Goal: Information Seeking & Learning: Learn about a topic

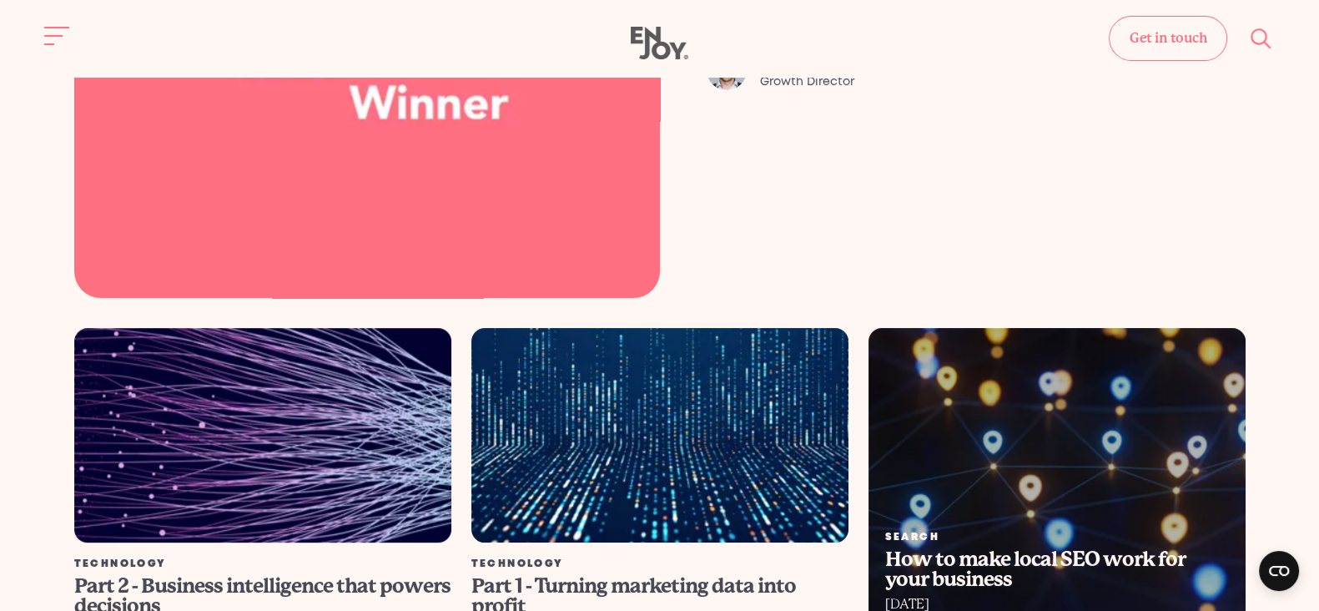
scroll to position [375, 0]
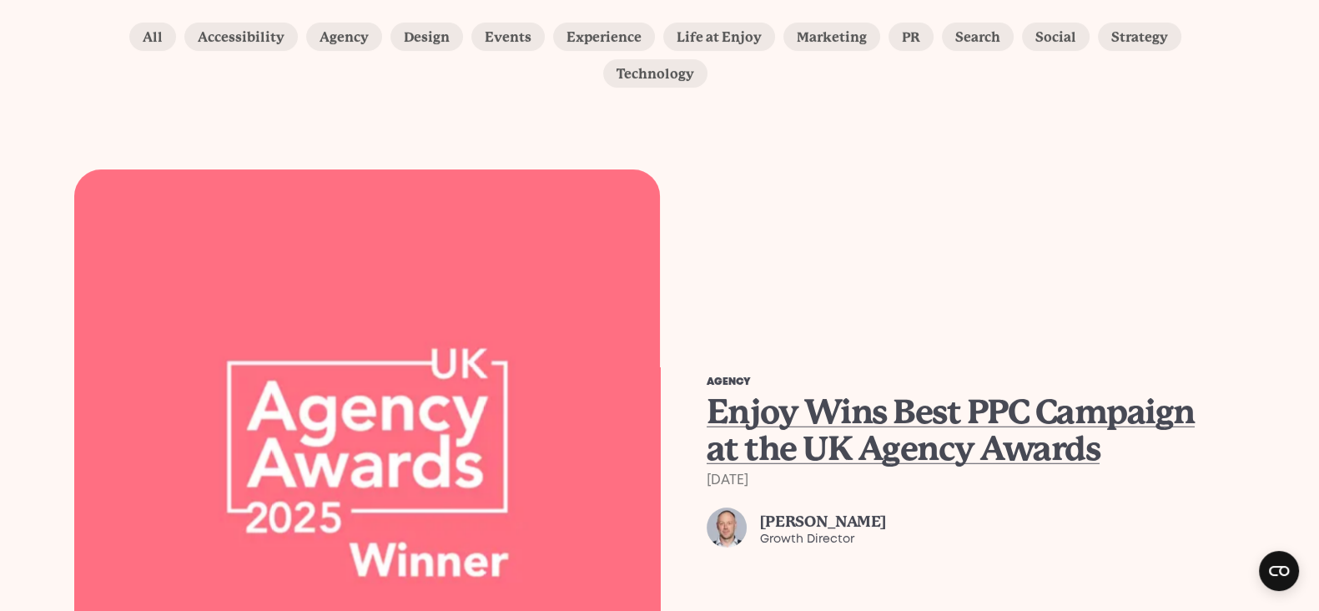
click at [970, 398] on span "Enjoy Wins Best PPC Campaign at the UK Agency Awards" at bounding box center [951, 430] width 488 height 76
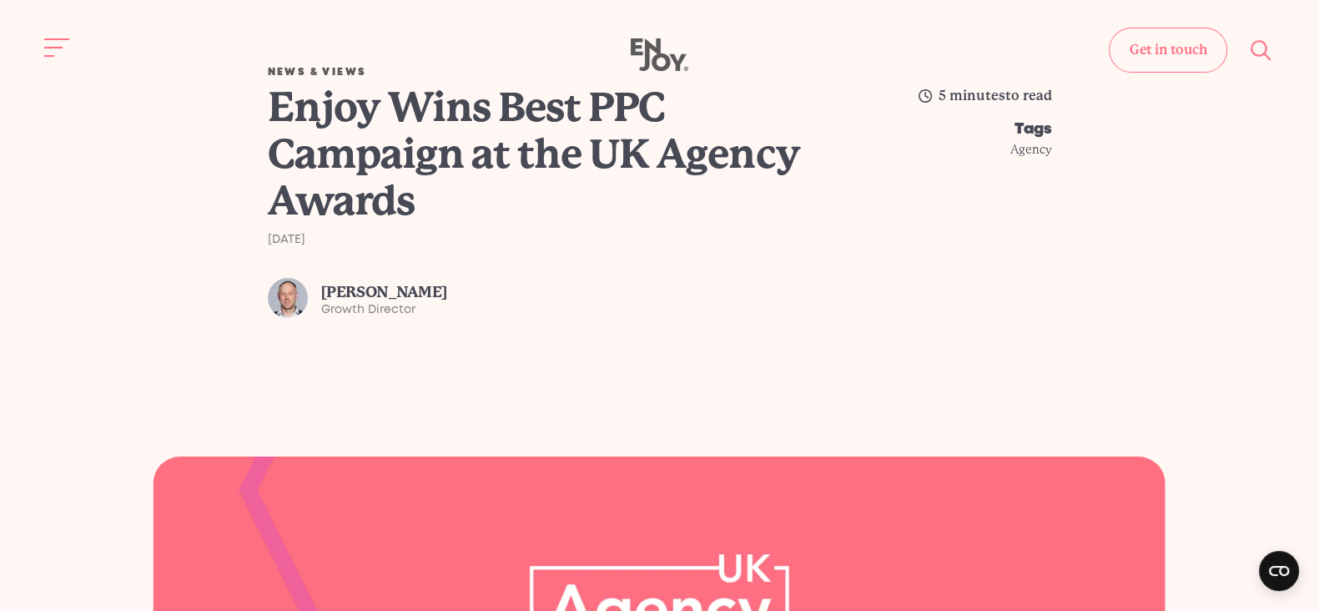
scroll to position [48, 0]
